Goal: Navigation & Orientation: Find specific page/section

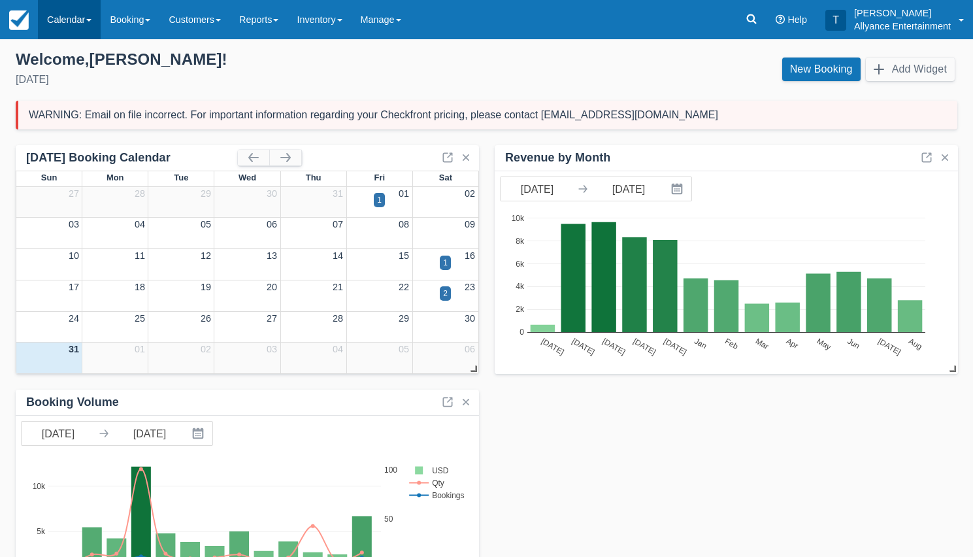
click at [61, 18] on link "Calendar" at bounding box center [69, 19] width 63 height 39
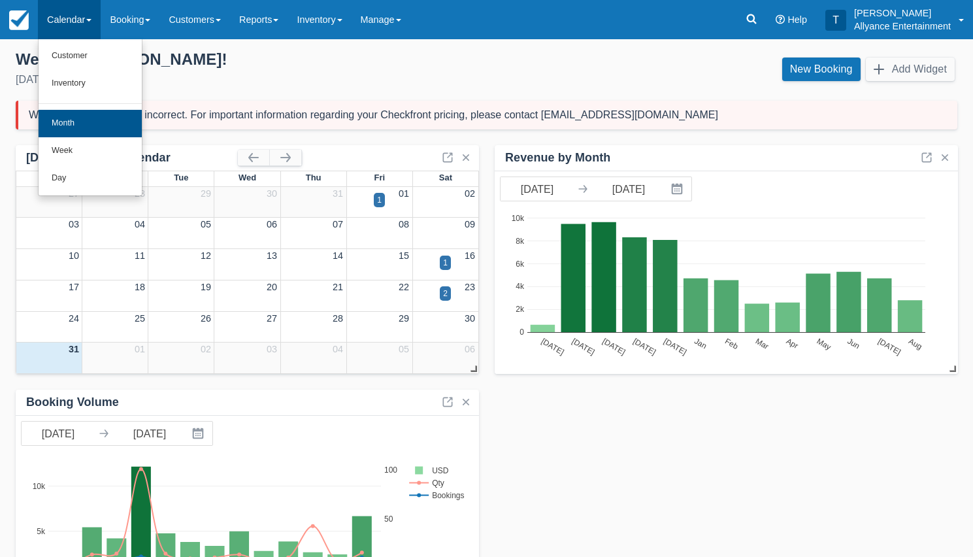
click at [71, 122] on link "Month" at bounding box center [90, 123] width 103 height 27
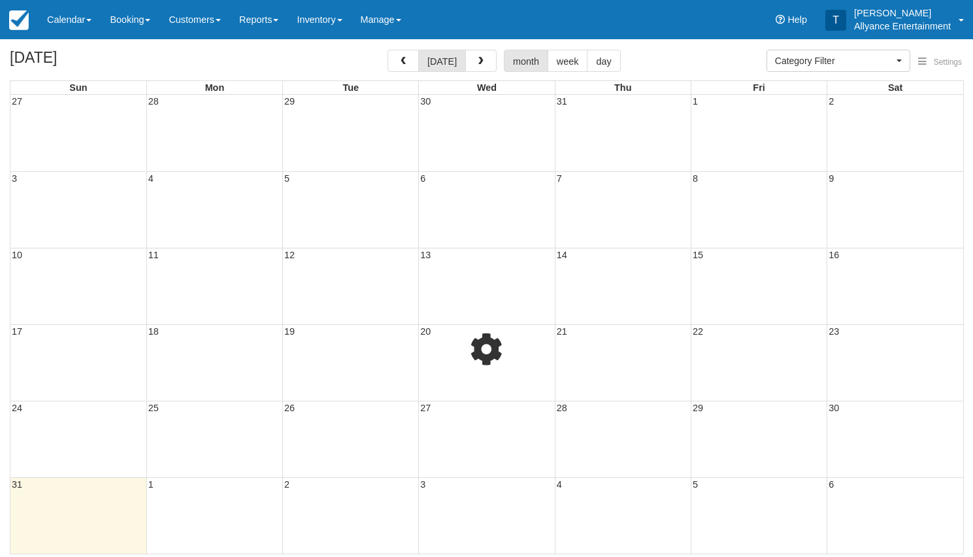
select select
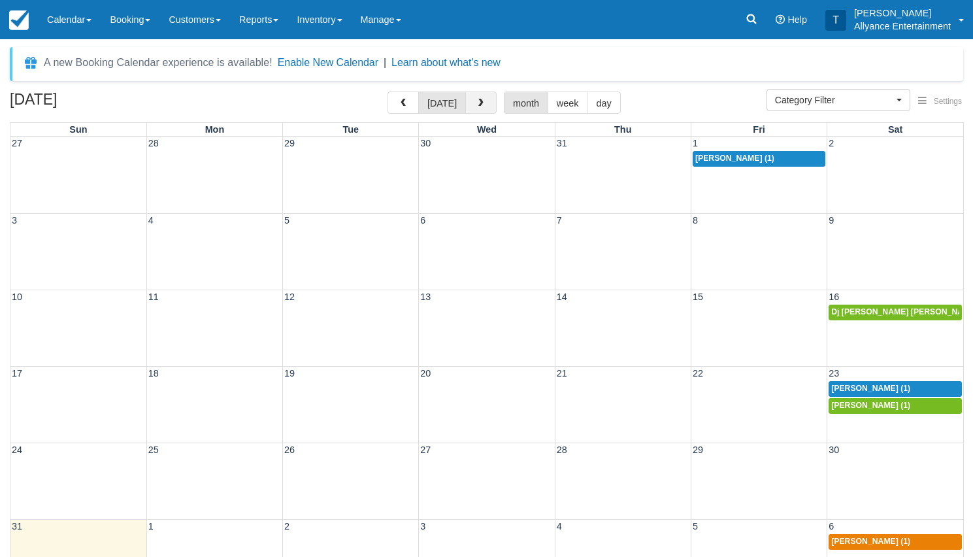
click at [482, 101] on span "button" at bounding box center [480, 103] width 9 height 9
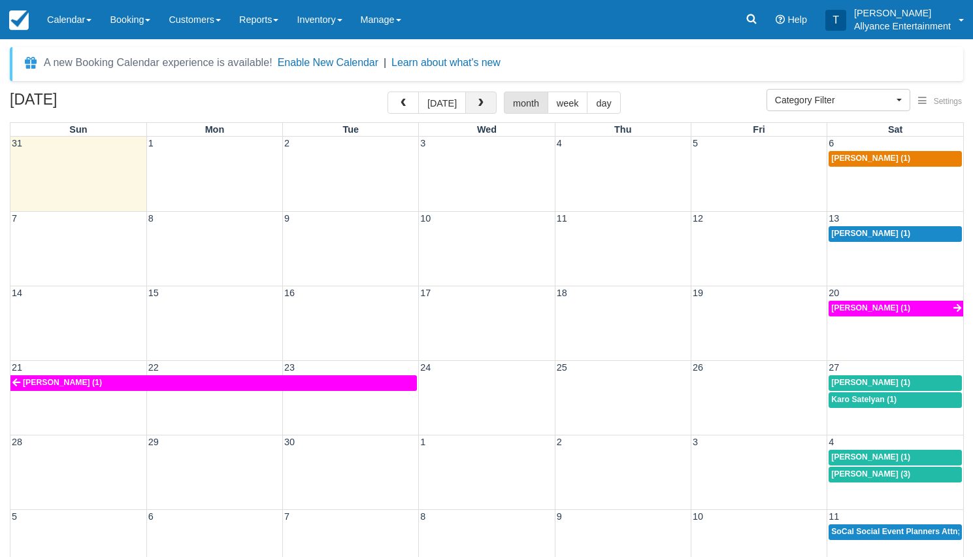
click at [475, 108] on button "button" at bounding box center [480, 102] width 31 height 22
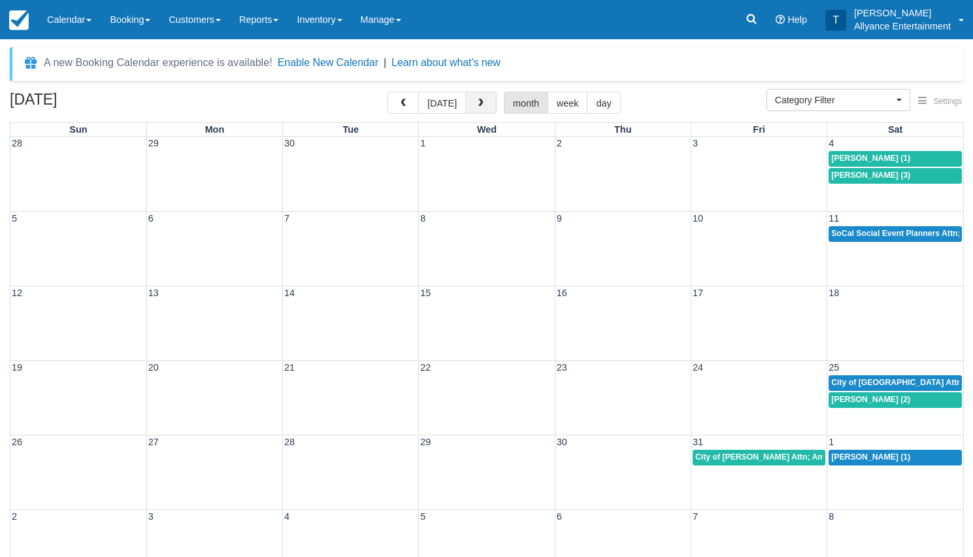
click at [481, 103] on span "button" at bounding box center [480, 103] width 9 height 9
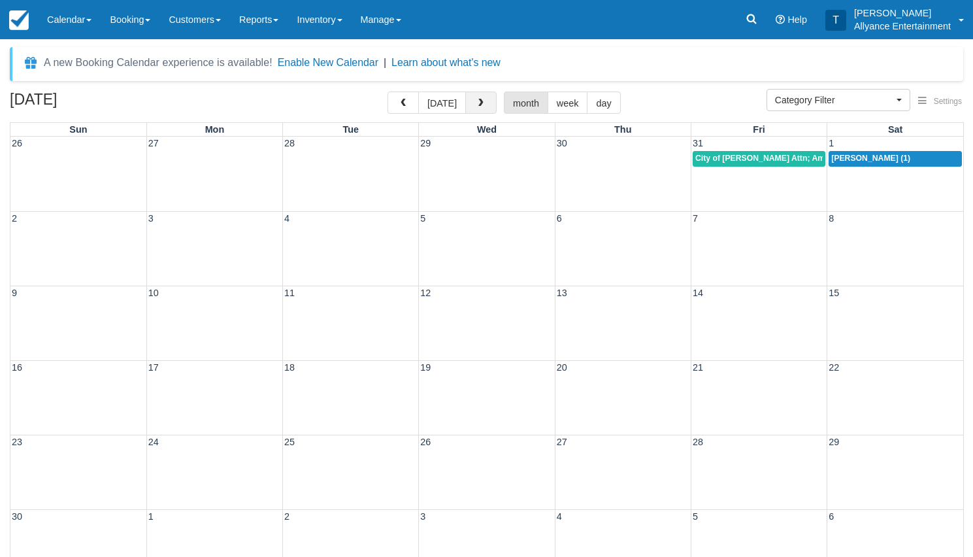
click at [481, 103] on span "button" at bounding box center [480, 103] width 9 height 9
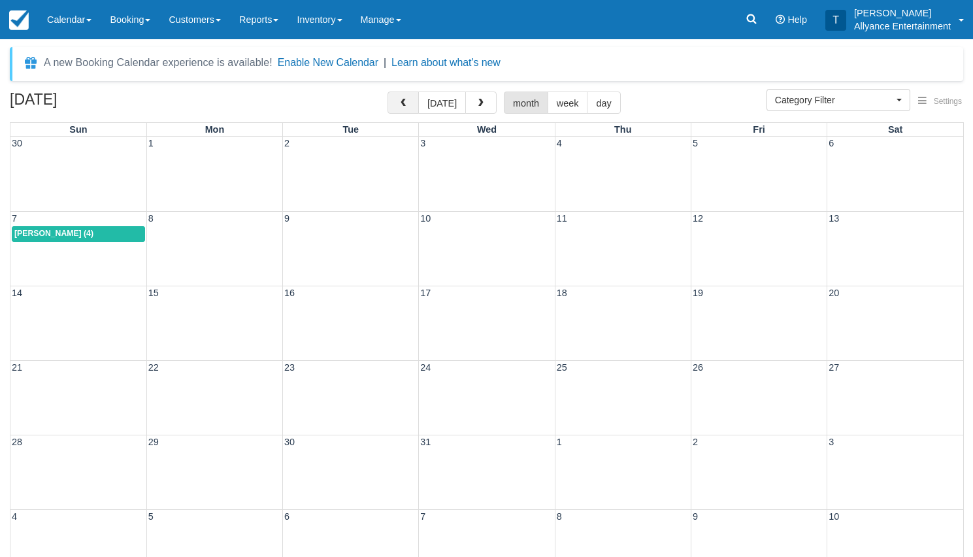
click at [402, 99] on span "button" at bounding box center [402, 103] width 9 height 9
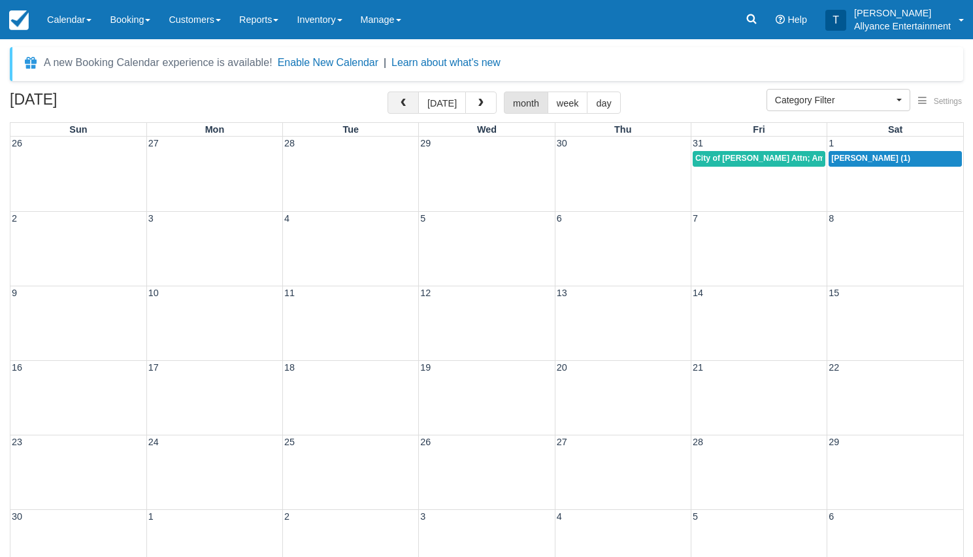
click at [402, 99] on span "button" at bounding box center [402, 103] width 9 height 9
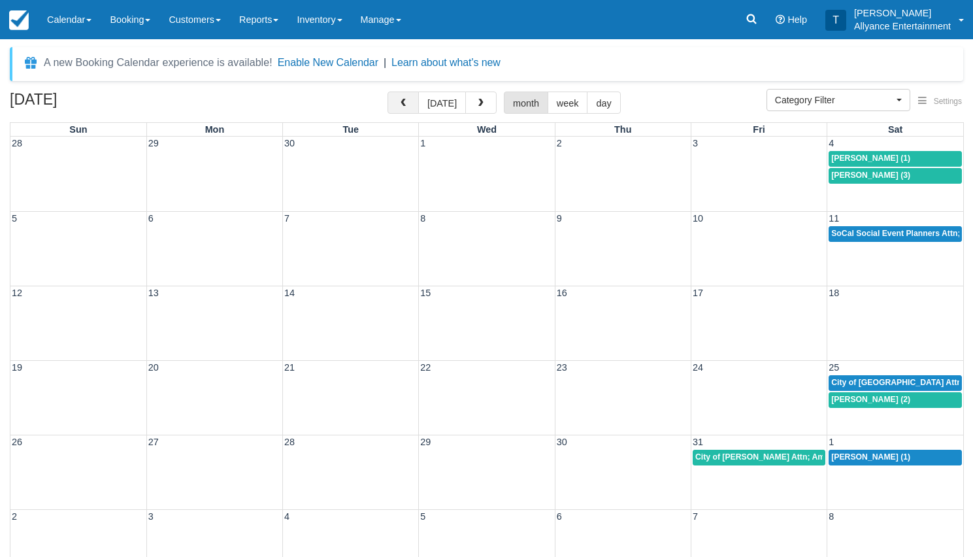
click at [402, 99] on span "button" at bounding box center [402, 103] width 9 height 9
